Goal: Check status: Check status

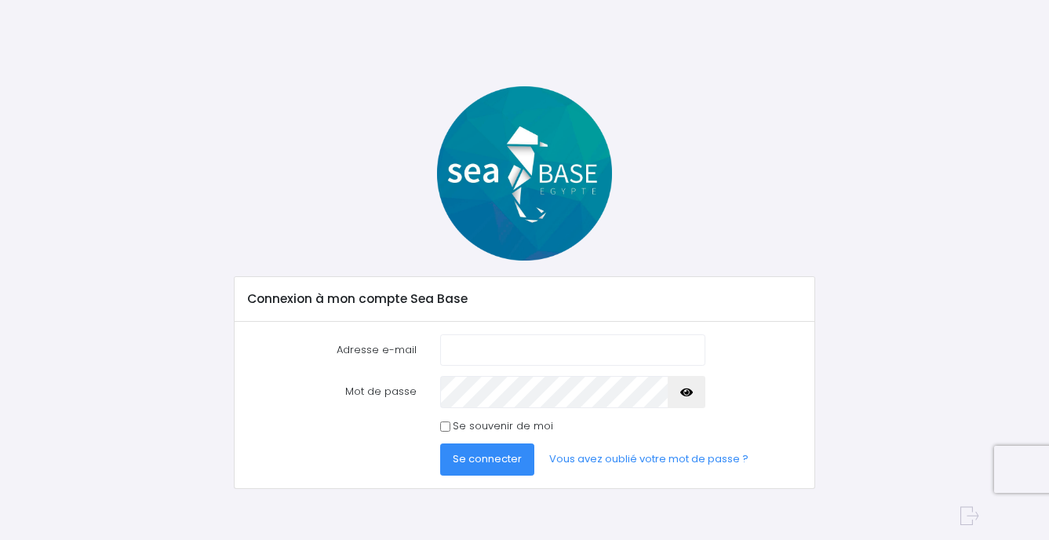
type input "marieisdiving@gmail.com"
click at [478, 461] on span "Se connecter" at bounding box center [487, 458] width 69 height 15
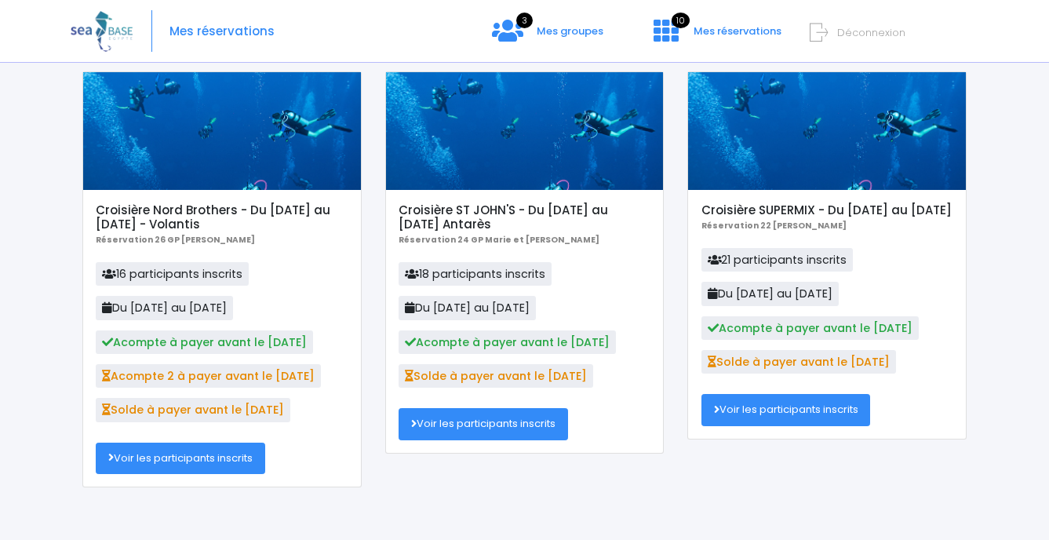
scroll to position [128, 0]
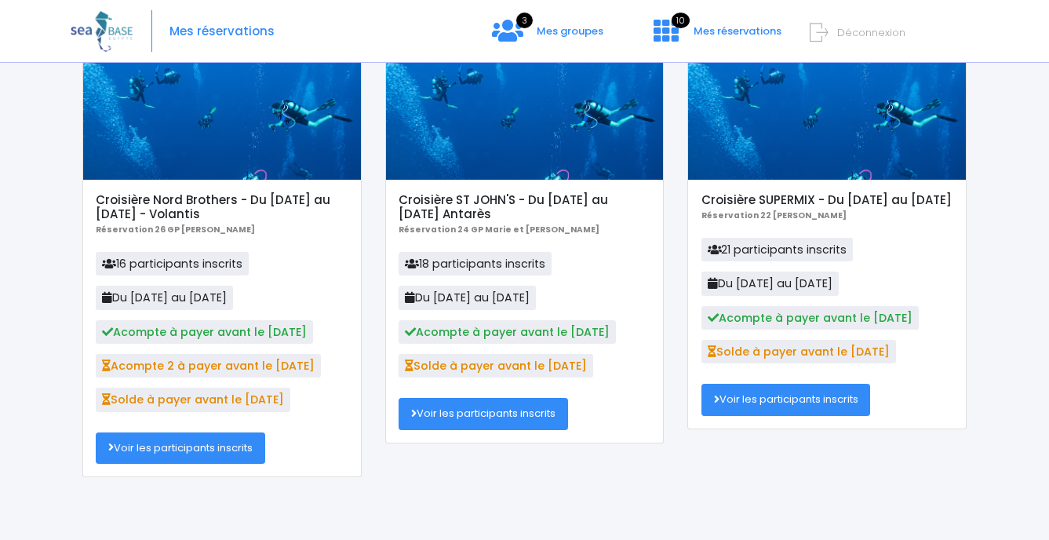
click at [192, 451] on link "Voir les participants inscrits" at bounding box center [180, 447] width 169 height 31
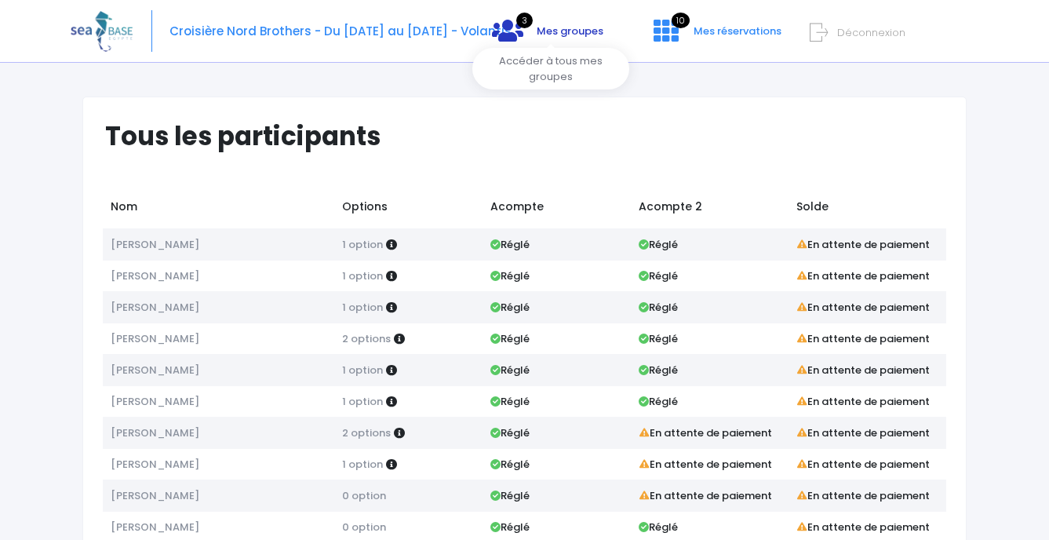
click at [517, 31] on icon at bounding box center [507, 30] width 31 height 25
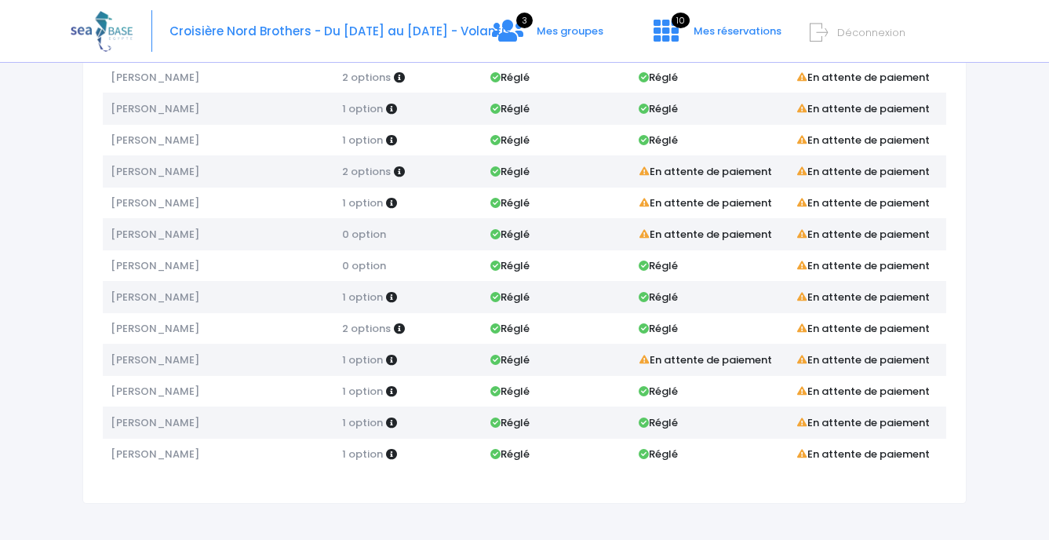
scroll to position [264, 0]
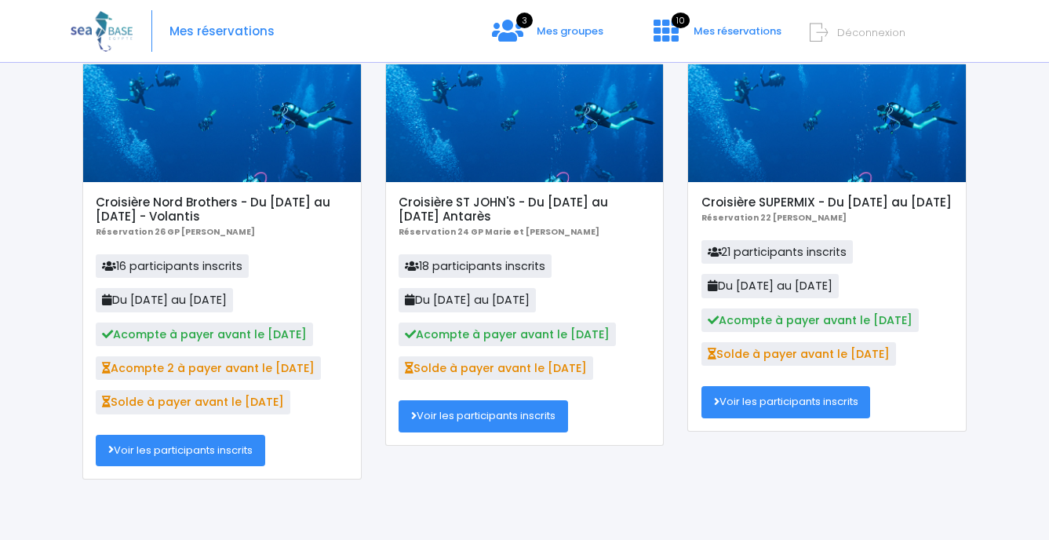
scroll to position [128, 0]
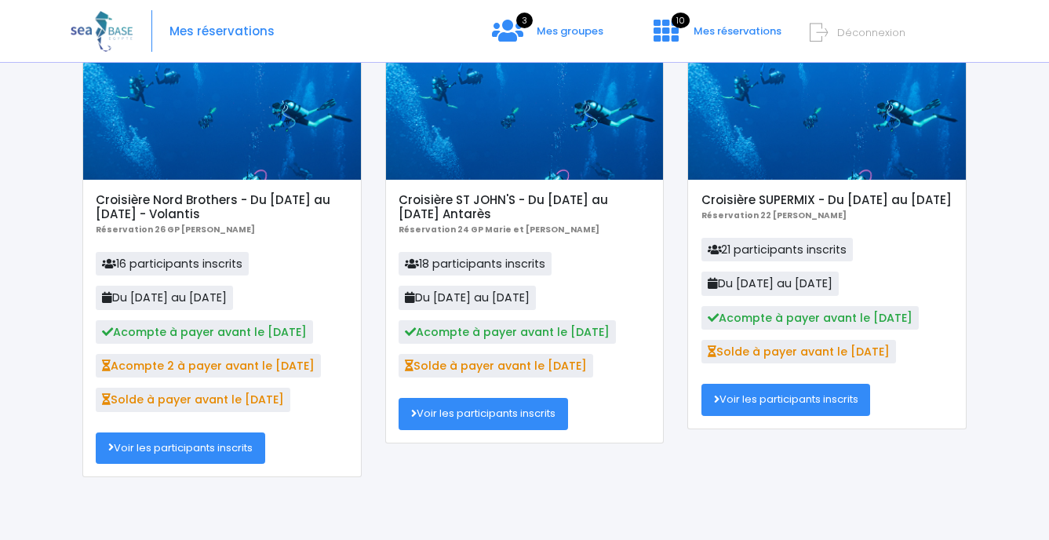
click at [190, 445] on link "Voir les participants inscrits" at bounding box center [180, 447] width 169 height 31
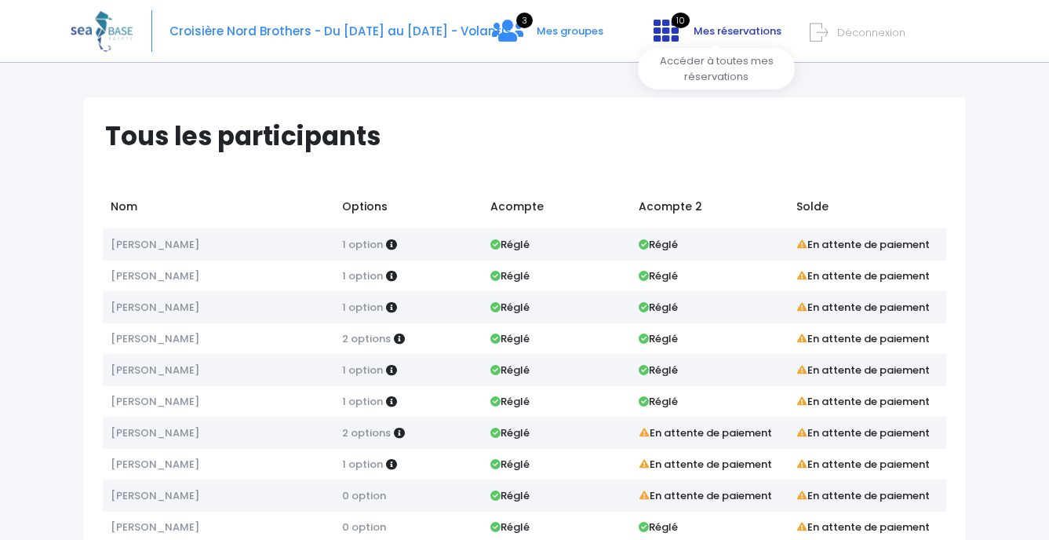
click at [668, 21] on icon at bounding box center [666, 30] width 25 height 25
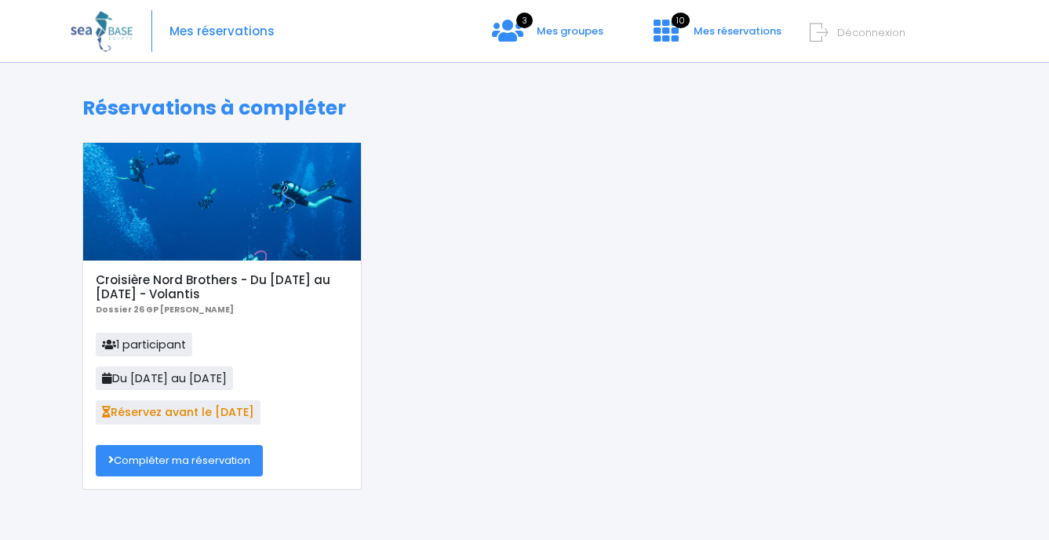
click at [200, 461] on link "Compléter ma réservation" at bounding box center [179, 460] width 167 height 31
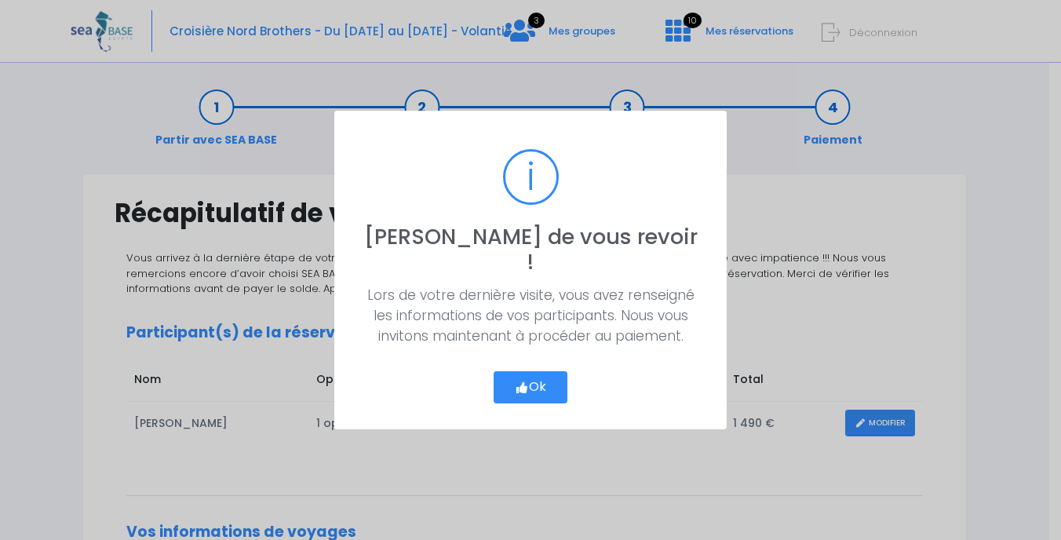
click at [527, 377] on button "Ok" at bounding box center [530, 387] width 74 height 33
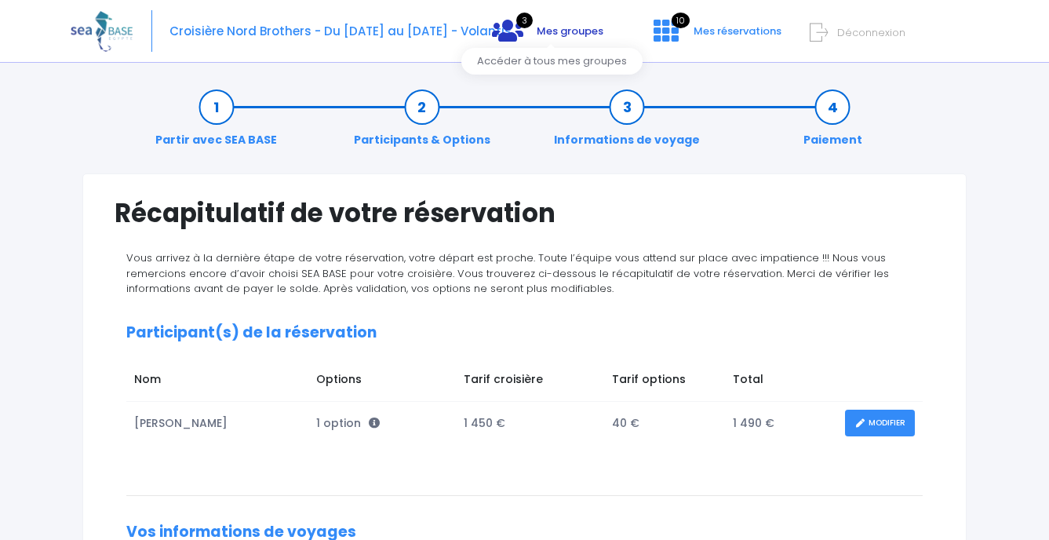
click at [518, 26] on icon at bounding box center [507, 30] width 31 height 25
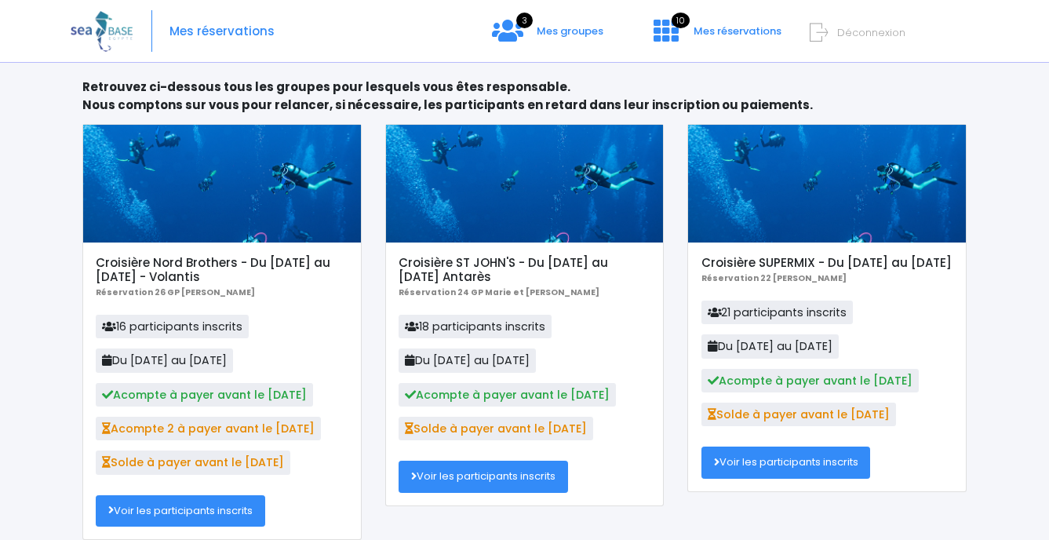
scroll to position [128, 0]
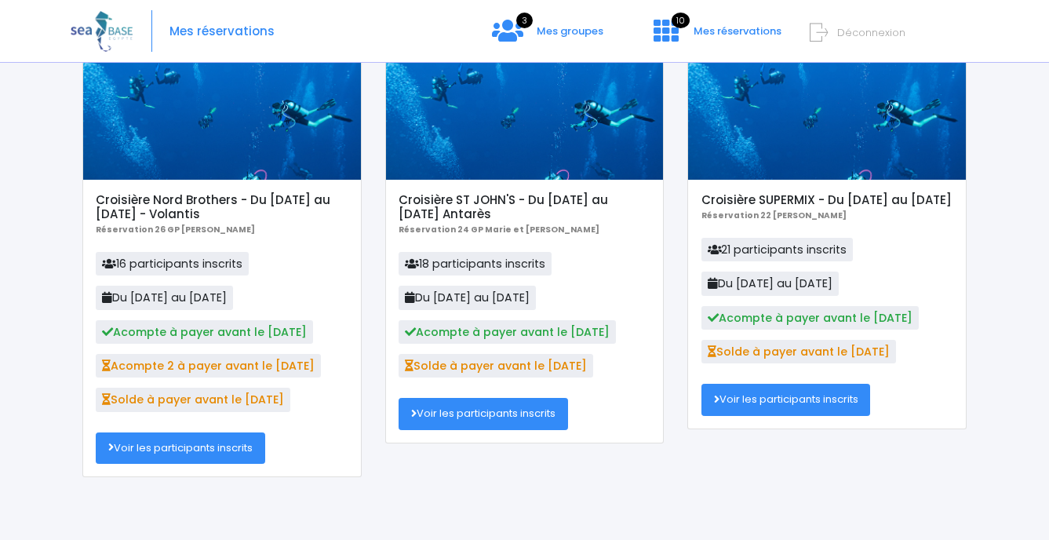
click at [173, 454] on link "Voir les participants inscrits" at bounding box center [180, 447] width 169 height 31
click at [817, 32] on icon at bounding box center [819, 33] width 18 height 26
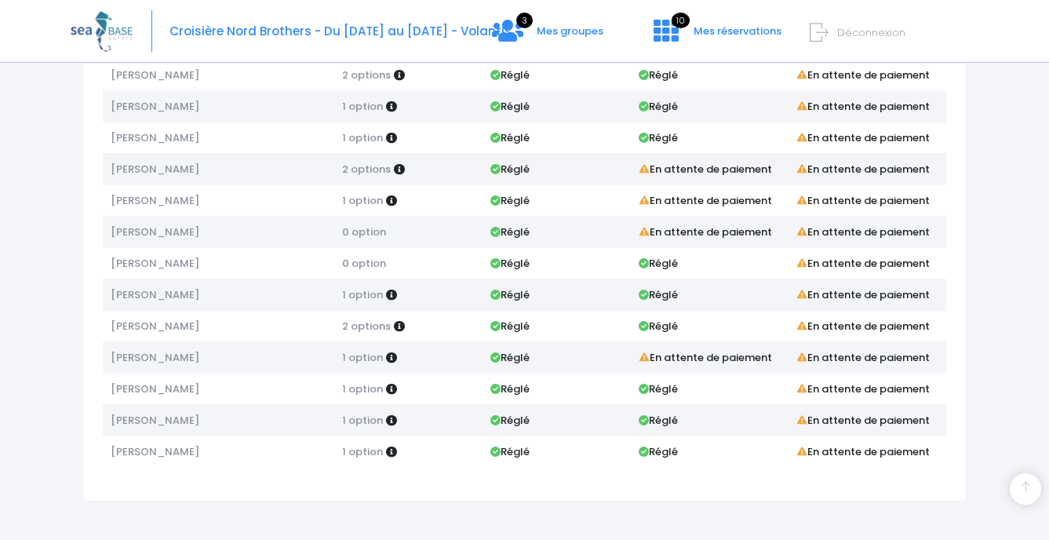
scroll to position [264, 0]
